Goal: Task Accomplishment & Management: Complete application form

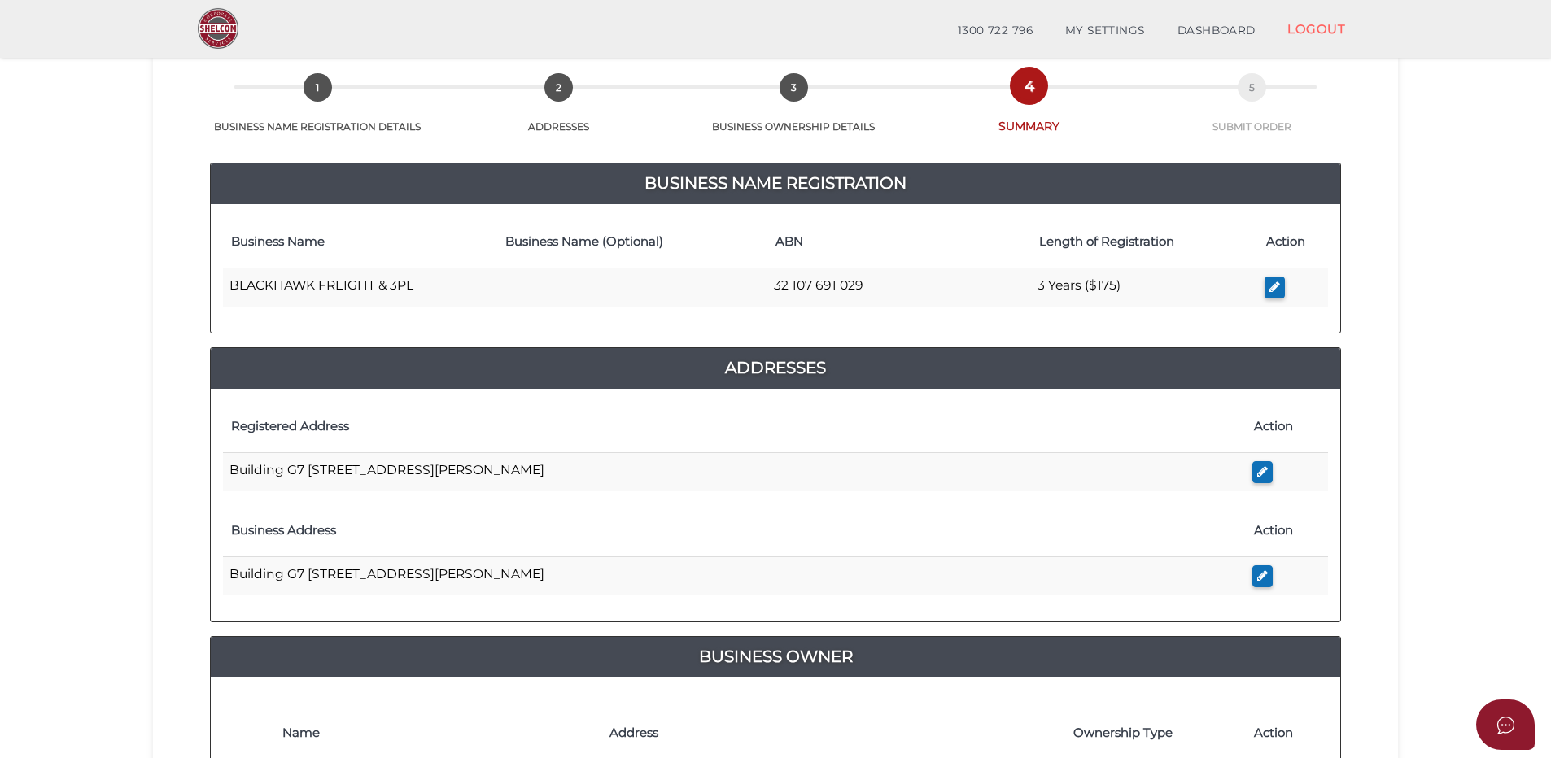
scroll to position [163, 0]
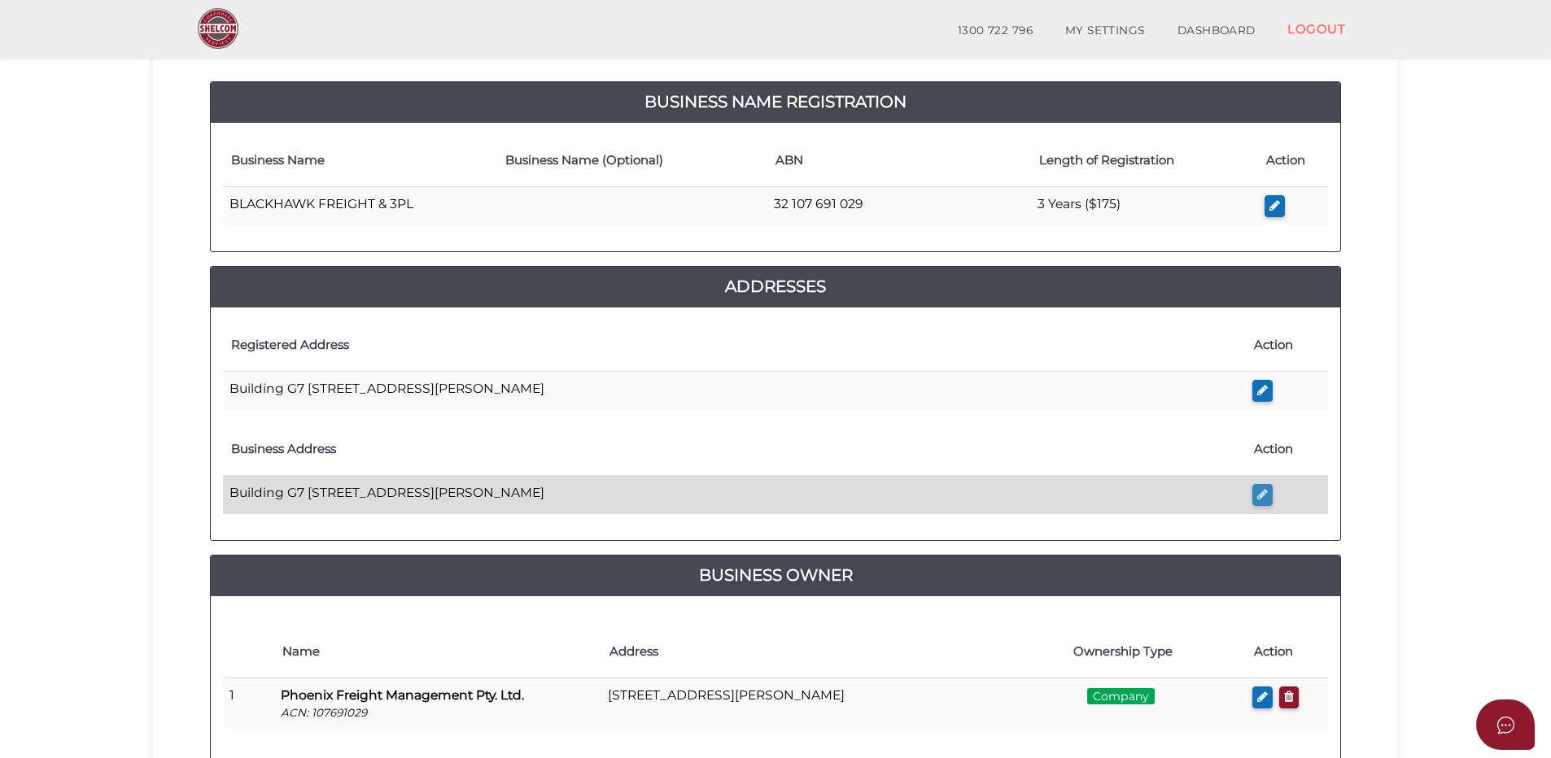
click at [1264, 493] on icon "button" at bounding box center [1262, 494] width 11 height 12
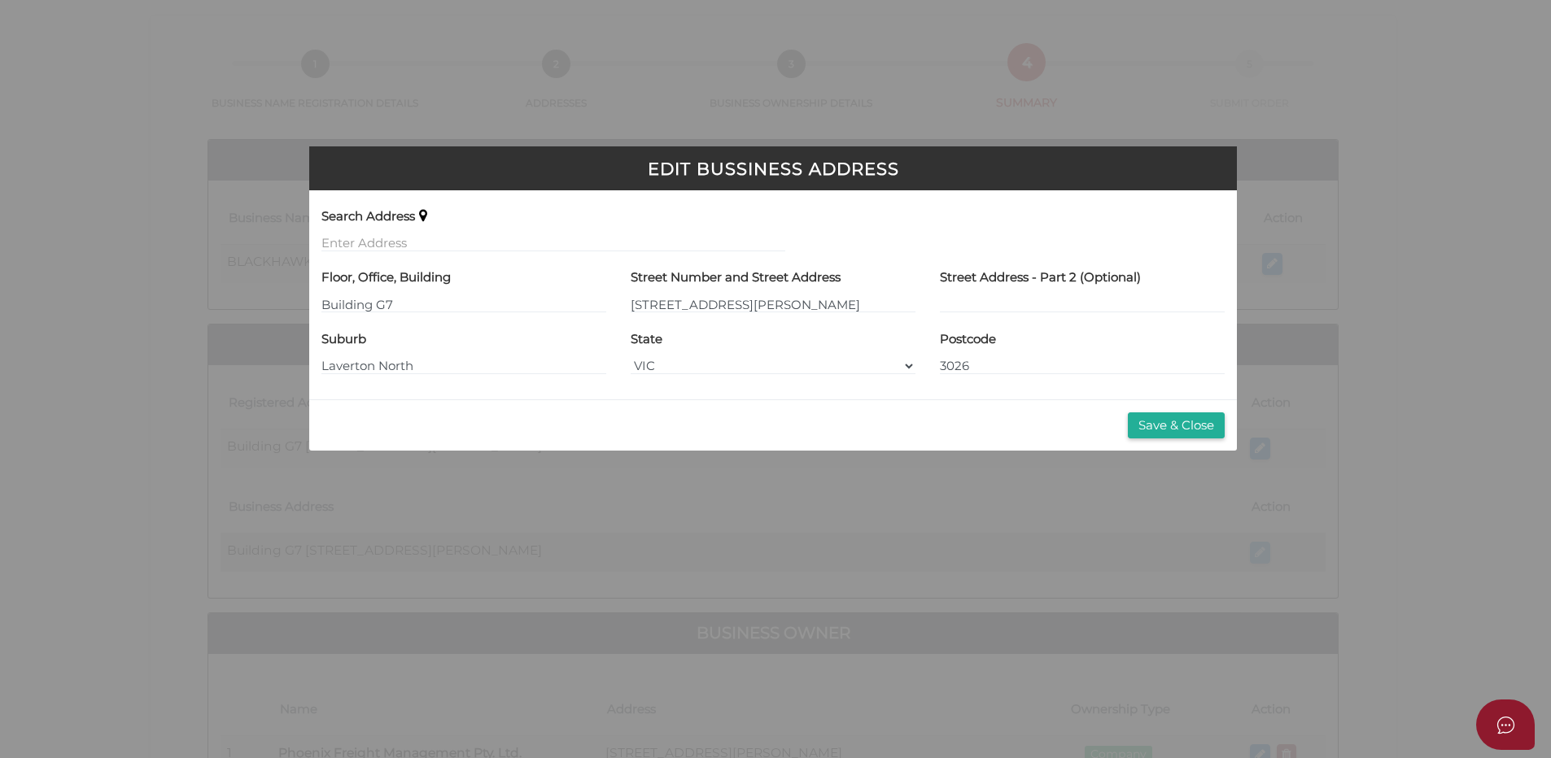
scroll to position [0, 0]
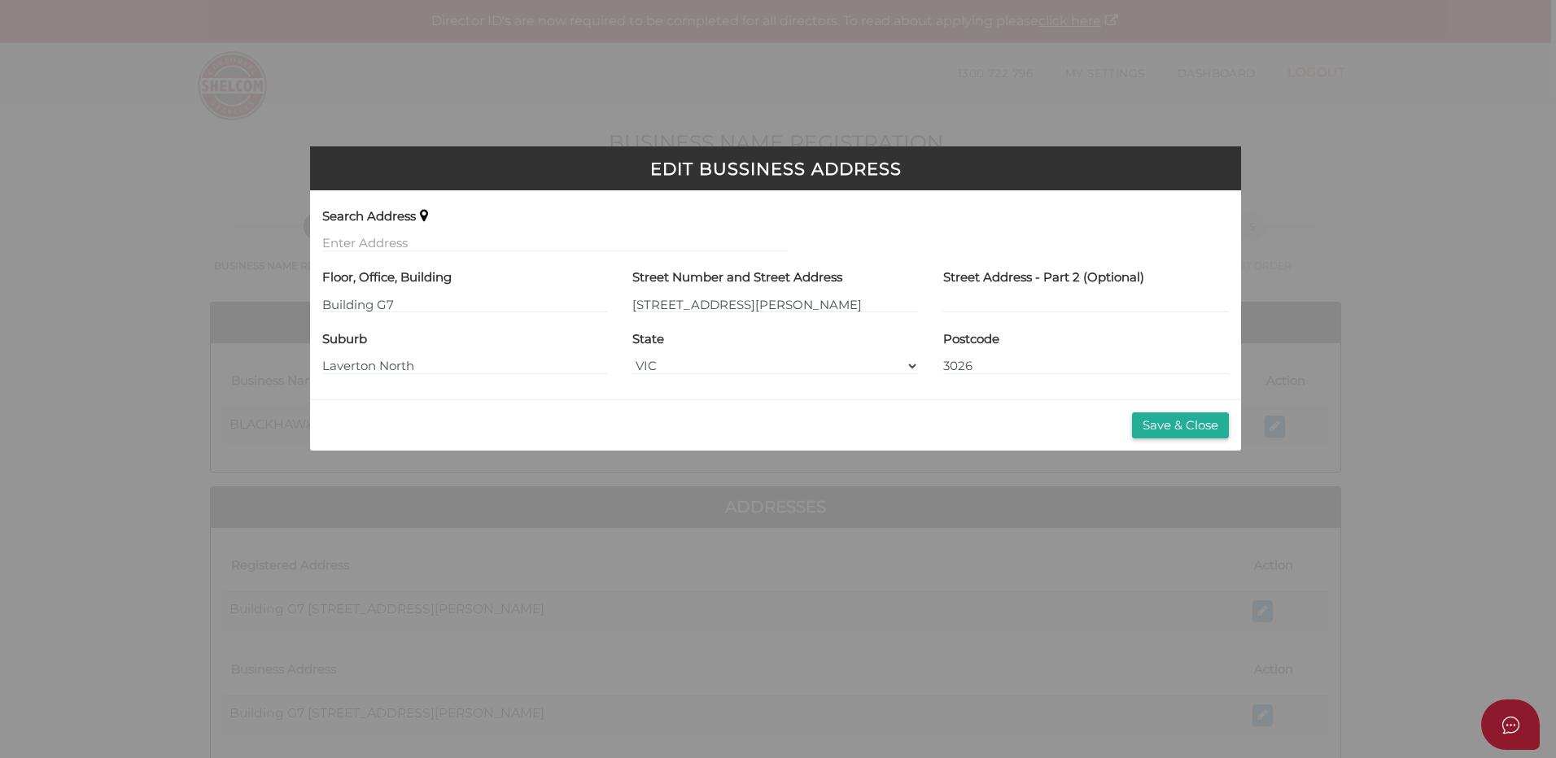
click at [437, 295] on div "Floor, Office, Building Building G7" at bounding box center [465, 289] width 286 height 50
click at [421, 307] on input "Building G7" at bounding box center [465, 304] width 286 height 18
type input "B"
click at [346, 240] on input "text" at bounding box center [554, 243] width 465 height 18
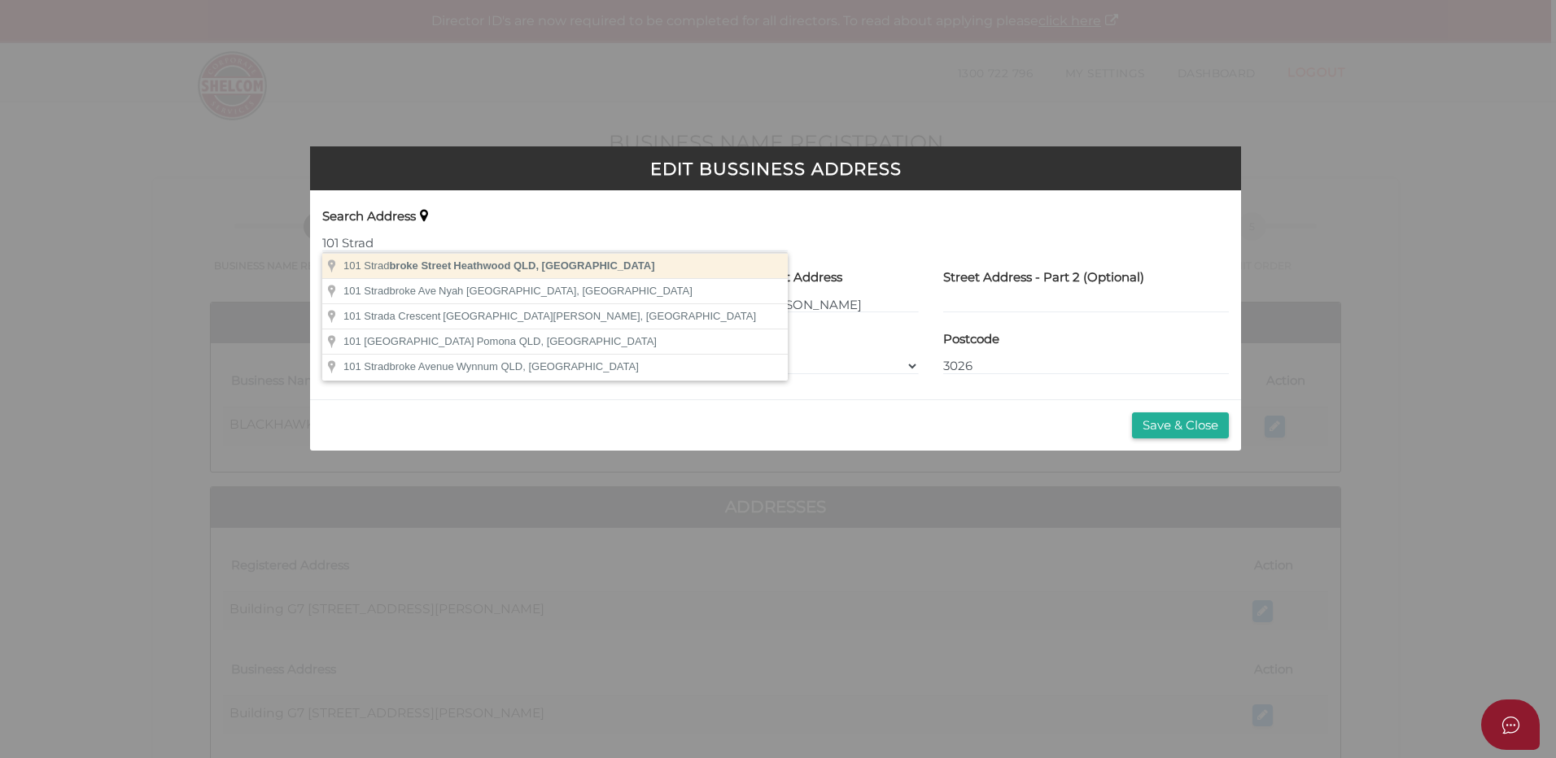
type input "101 Stradbroke Street, Heathwood QLD, Australia"
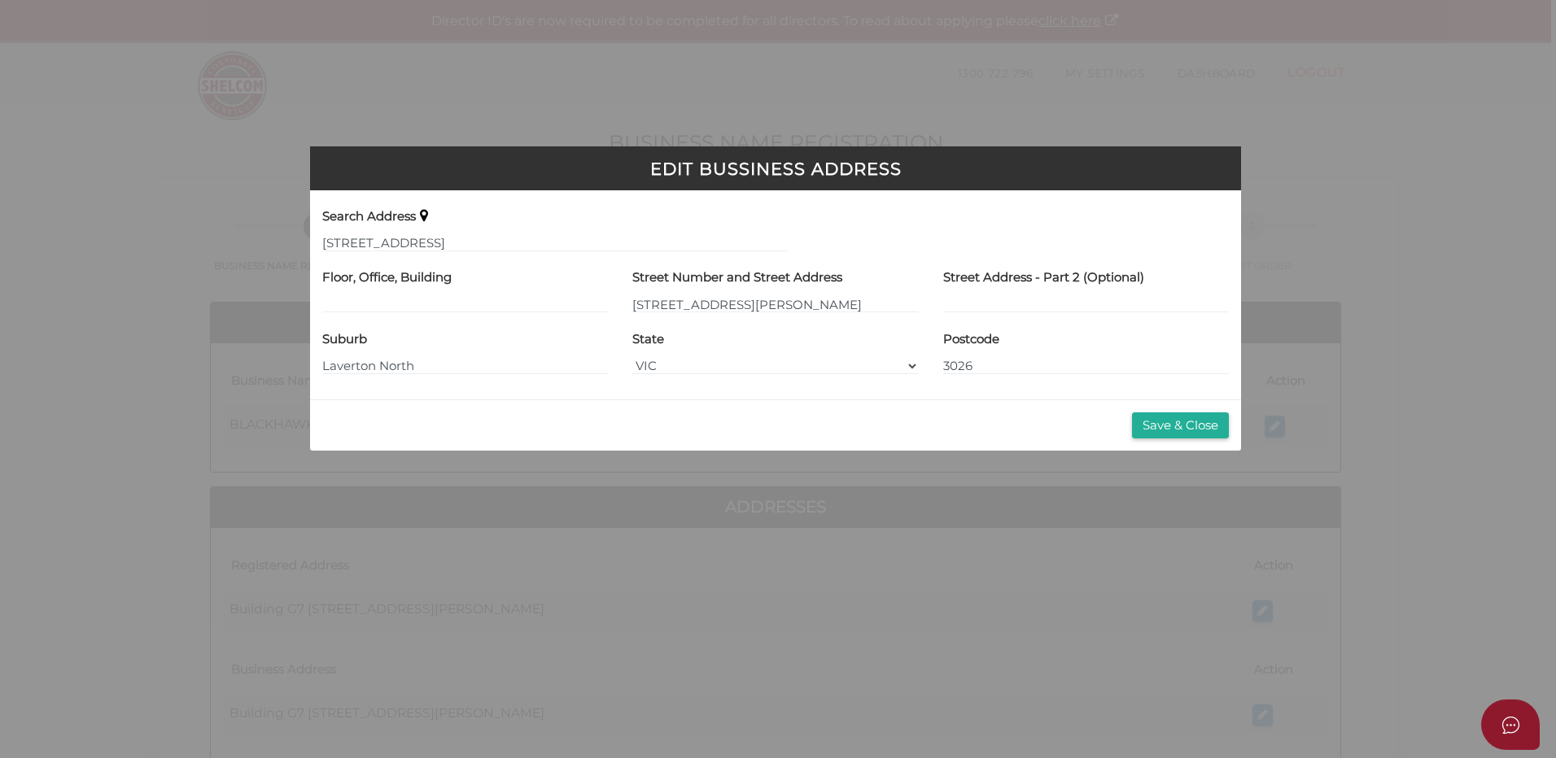
type input "101 Stradbroke Street"
type input "Heathwood"
select select "QLD"
type input "4110"
click at [1178, 424] on button "Save & Close" at bounding box center [1180, 425] width 97 height 27
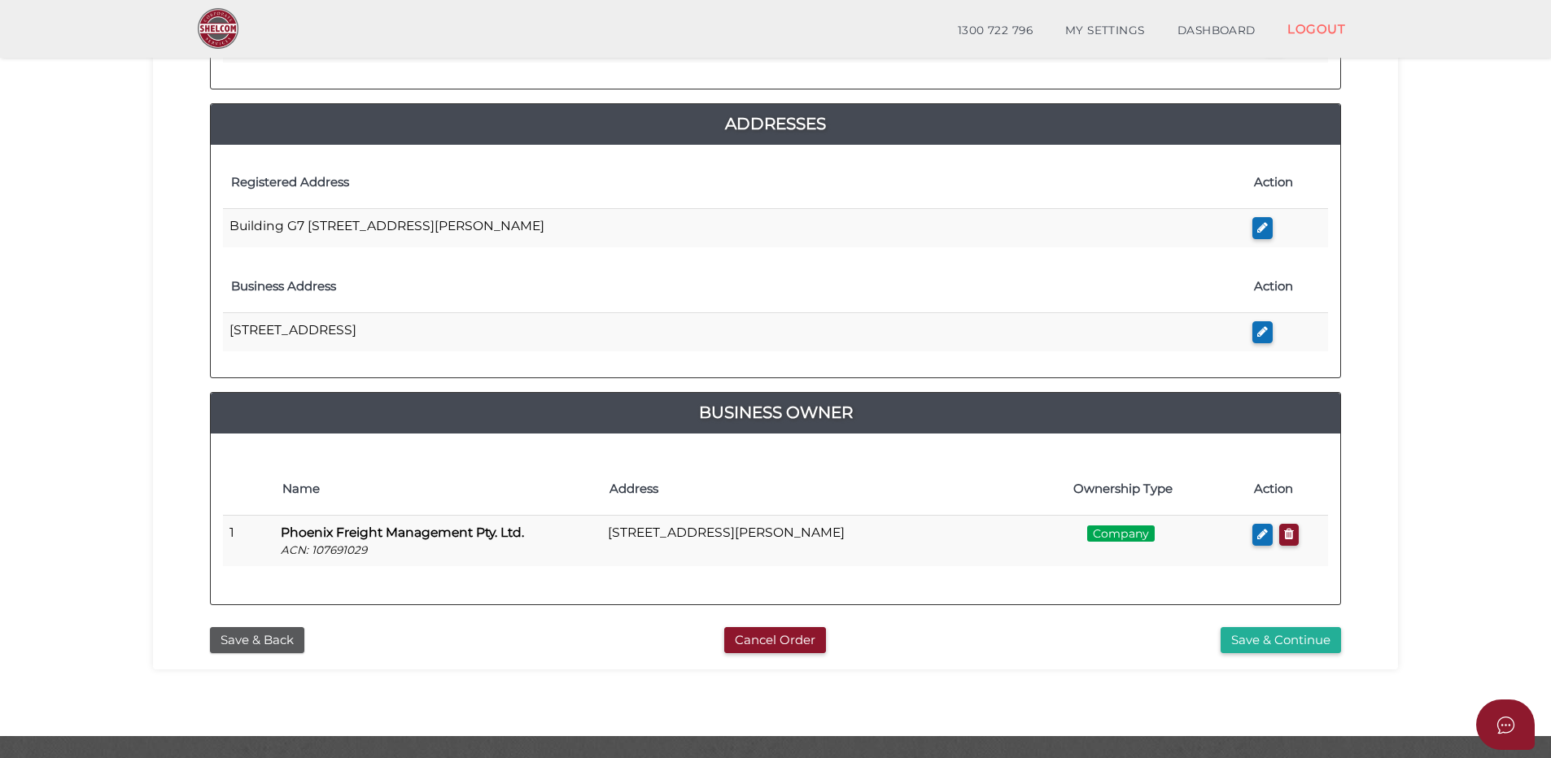
scroll to position [366, 0]
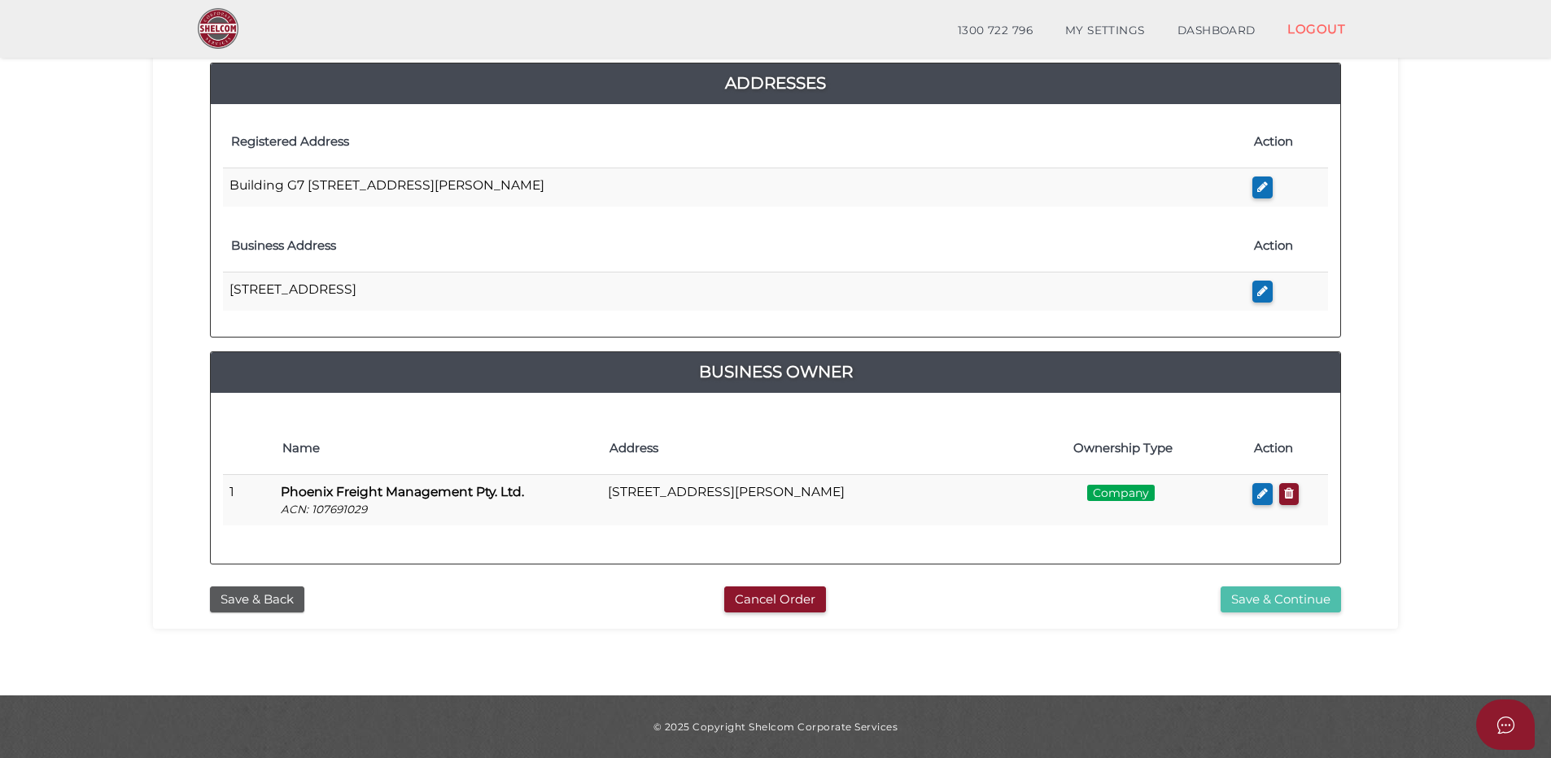
click at [1272, 594] on button "Save & Continue" at bounding box center [1280, 600] width 120 height 27
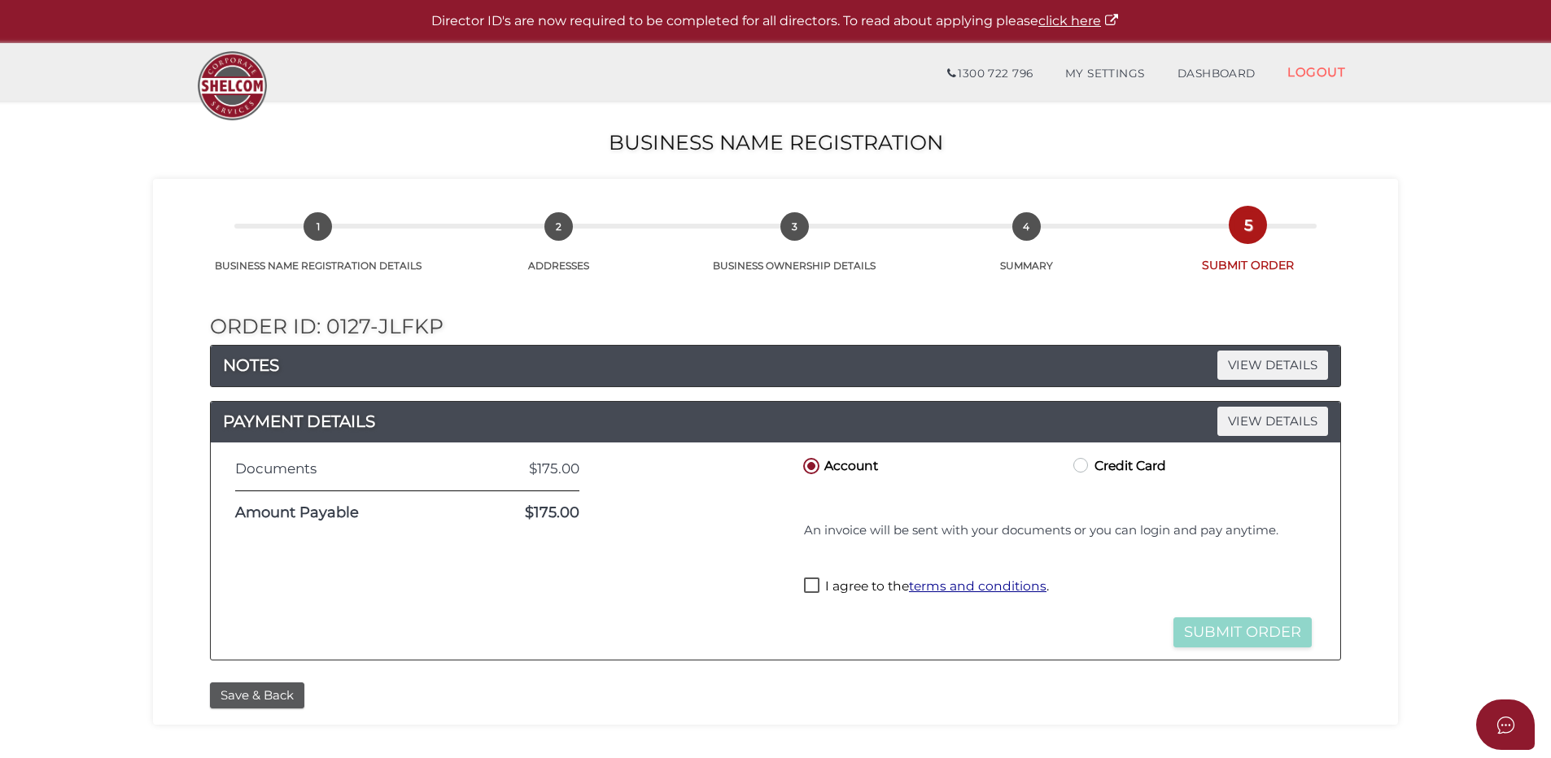
click at [811, 587] on label "I agree to the terms and conditions ." at bounding box center [926, 588] width 245 height 20
checkbox input "true"
click at [258, 692] on button "Save & Back" at bounding box center [257, 696] width 94 height 27
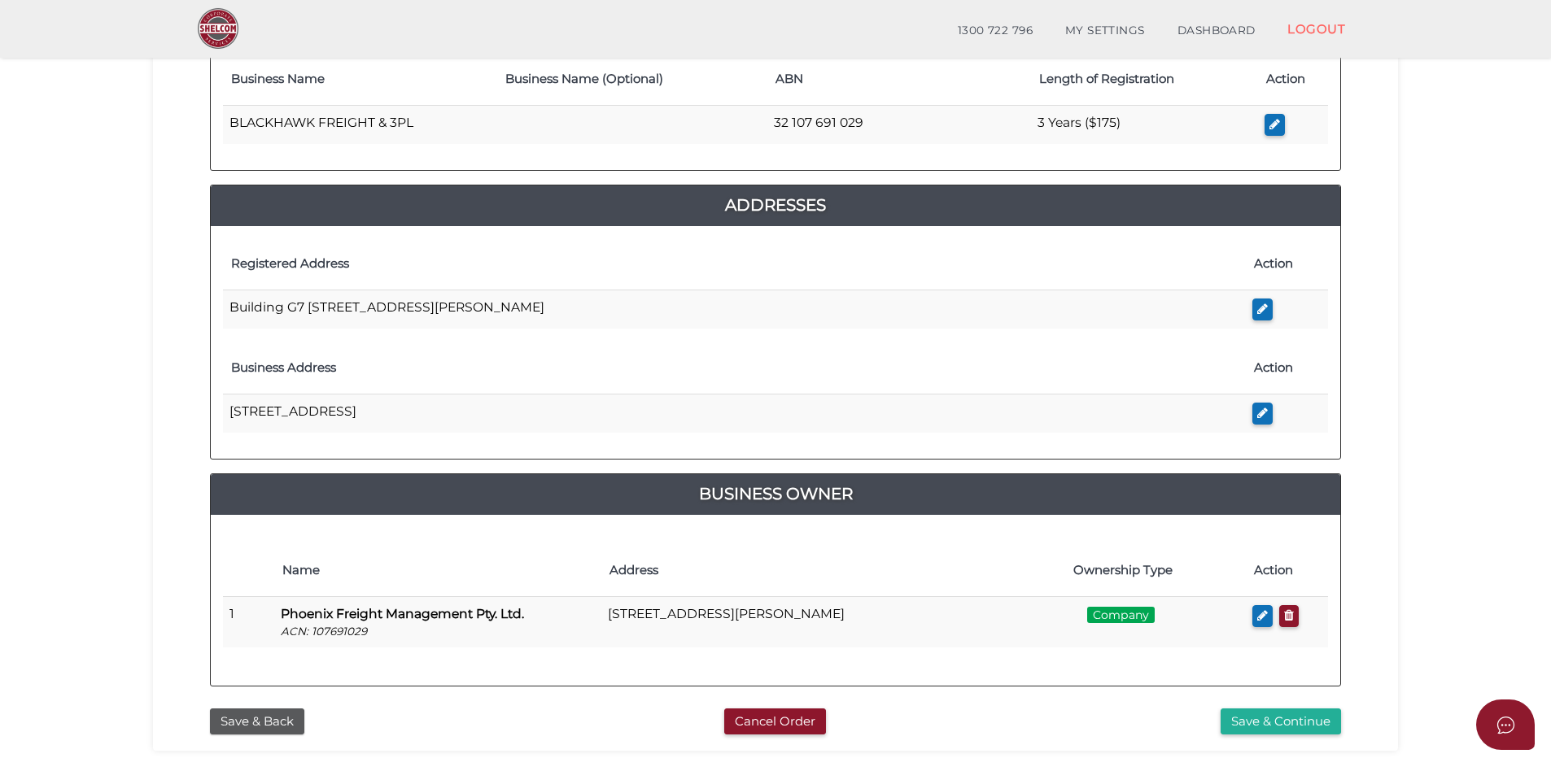
scroll to position [325, 0]
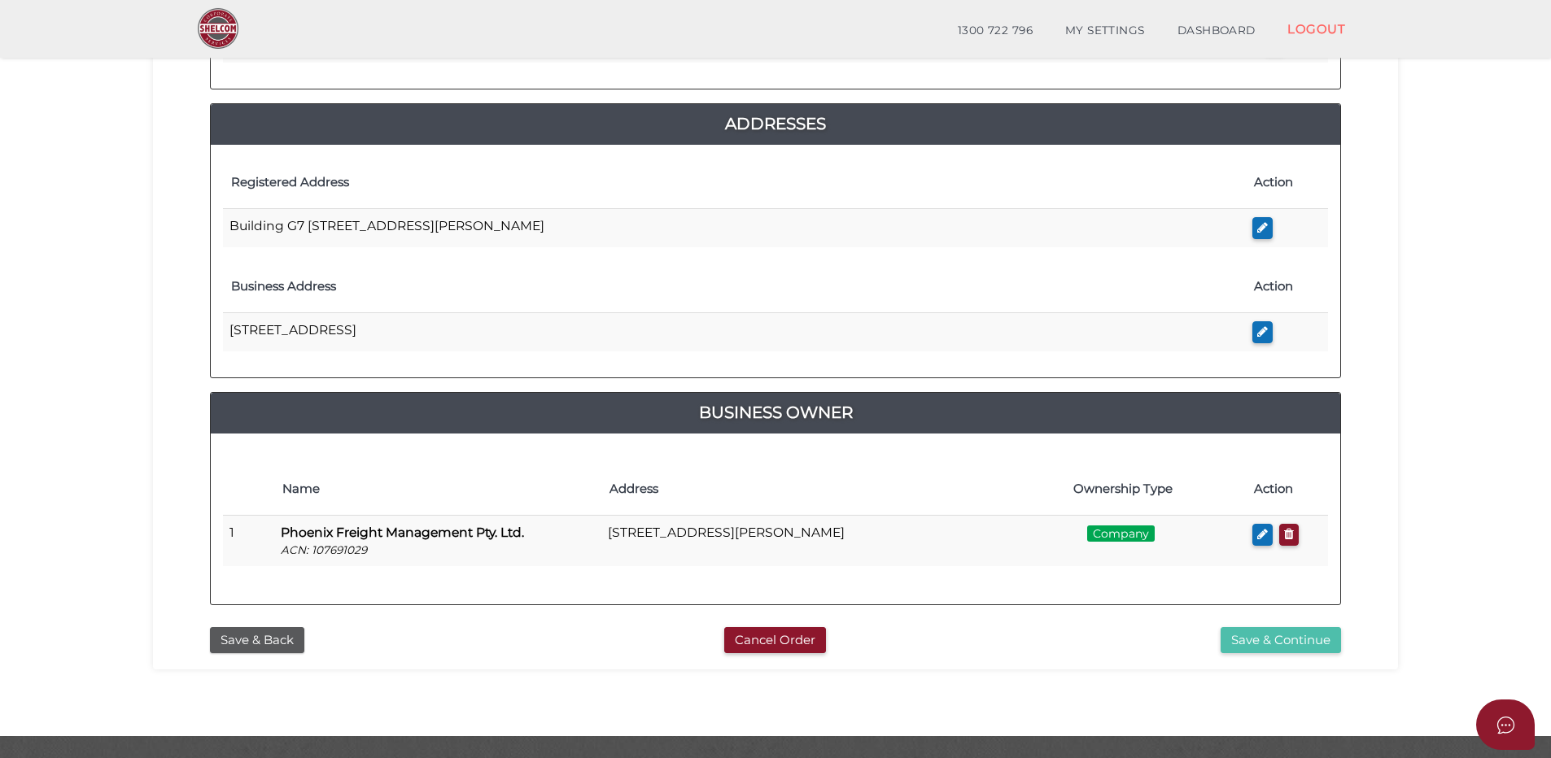
click at [1264, 635] on button "Save & Continue" at bounding box center [1280, 640] width 120 height 27
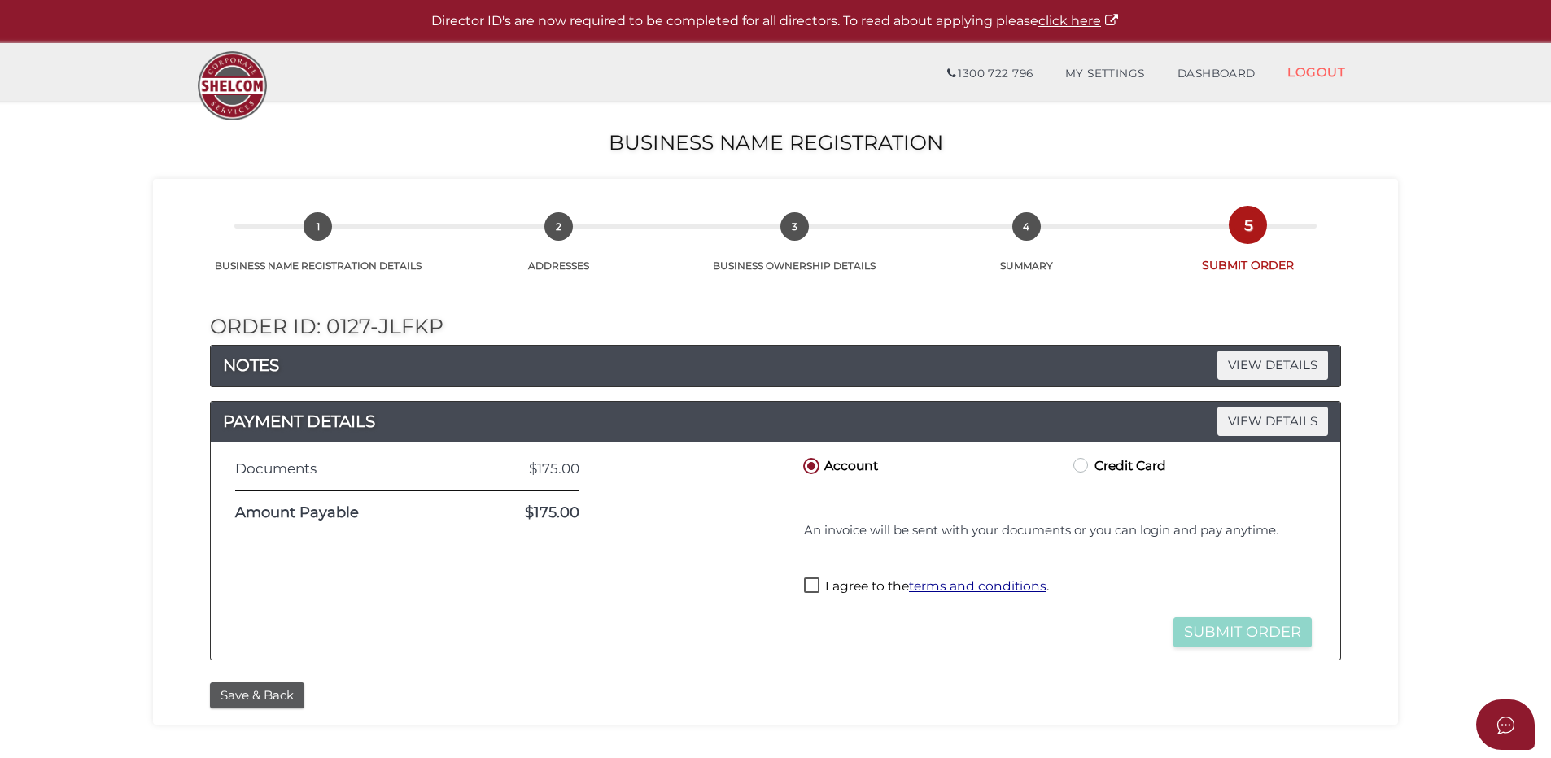
click at [807, 583] on label "I agree to the terms and conditions ." at bounding box center [926, 588] width 245 height 20
checkbox input "true"
click at [1242, 628] on button "Submit Order" at bounding box center [1242, 633] width 138 height 30
